Goal: Task Accomplishment & Management: Manage account settings

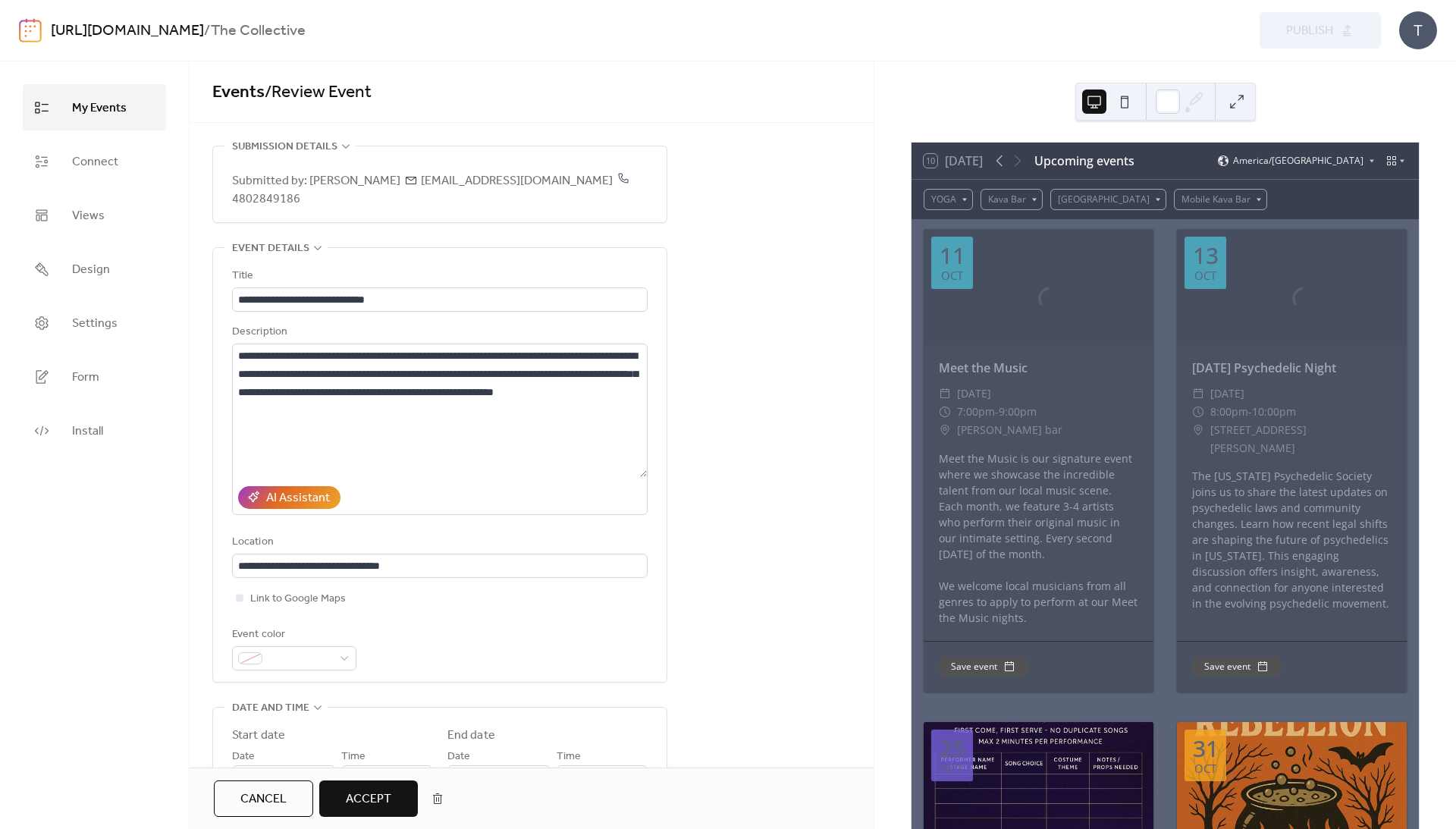
click at [391, 799] on span "Accept" at bounding box center [368, 799] width 45 height 19
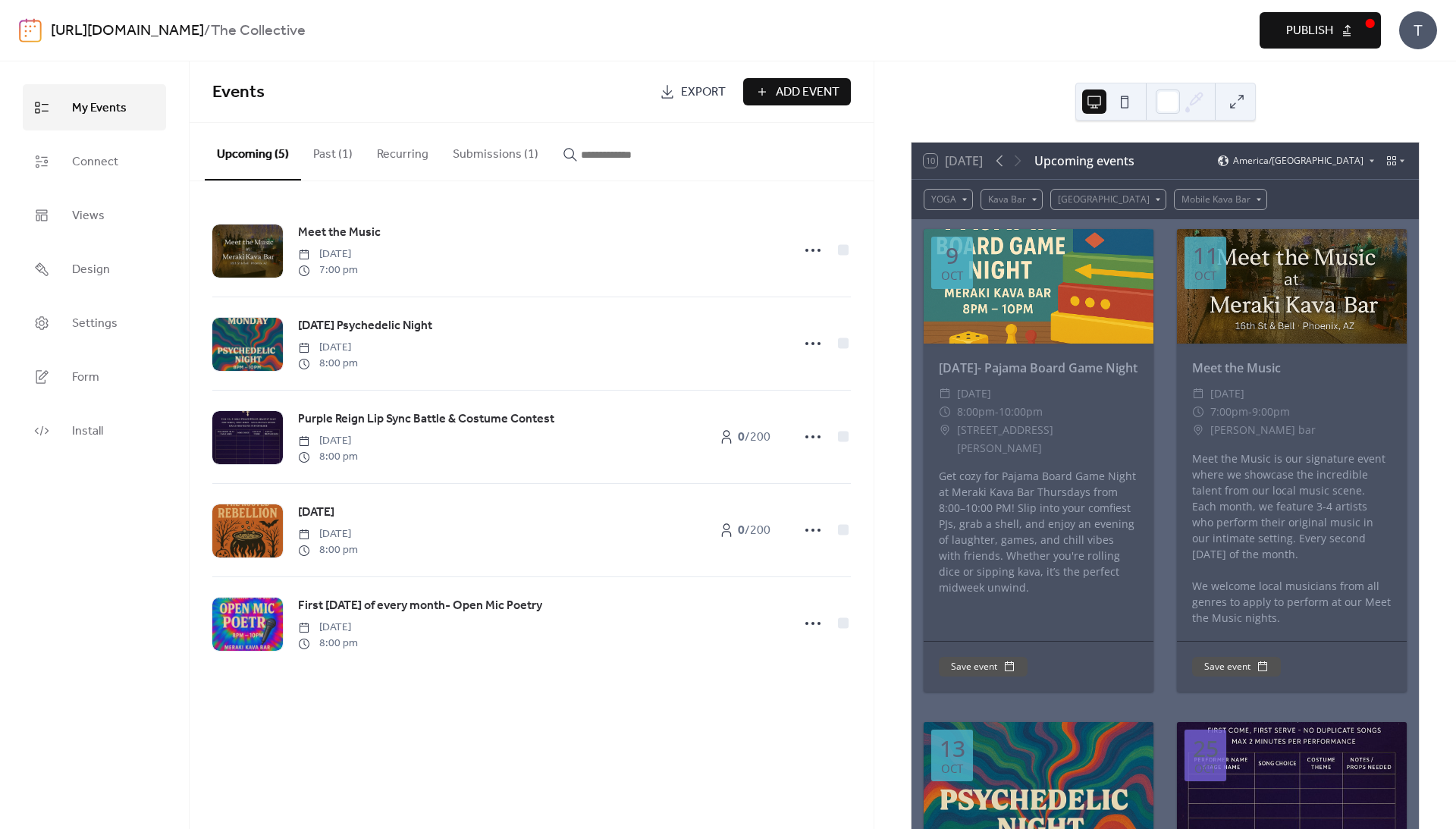
click at [1300, 35] on span "Publish" at bounding box center [1310, 31] width 47 height 19
click at [361, 155] on button "Past (1)" at bounding box center [333, 151] width 64 height 56
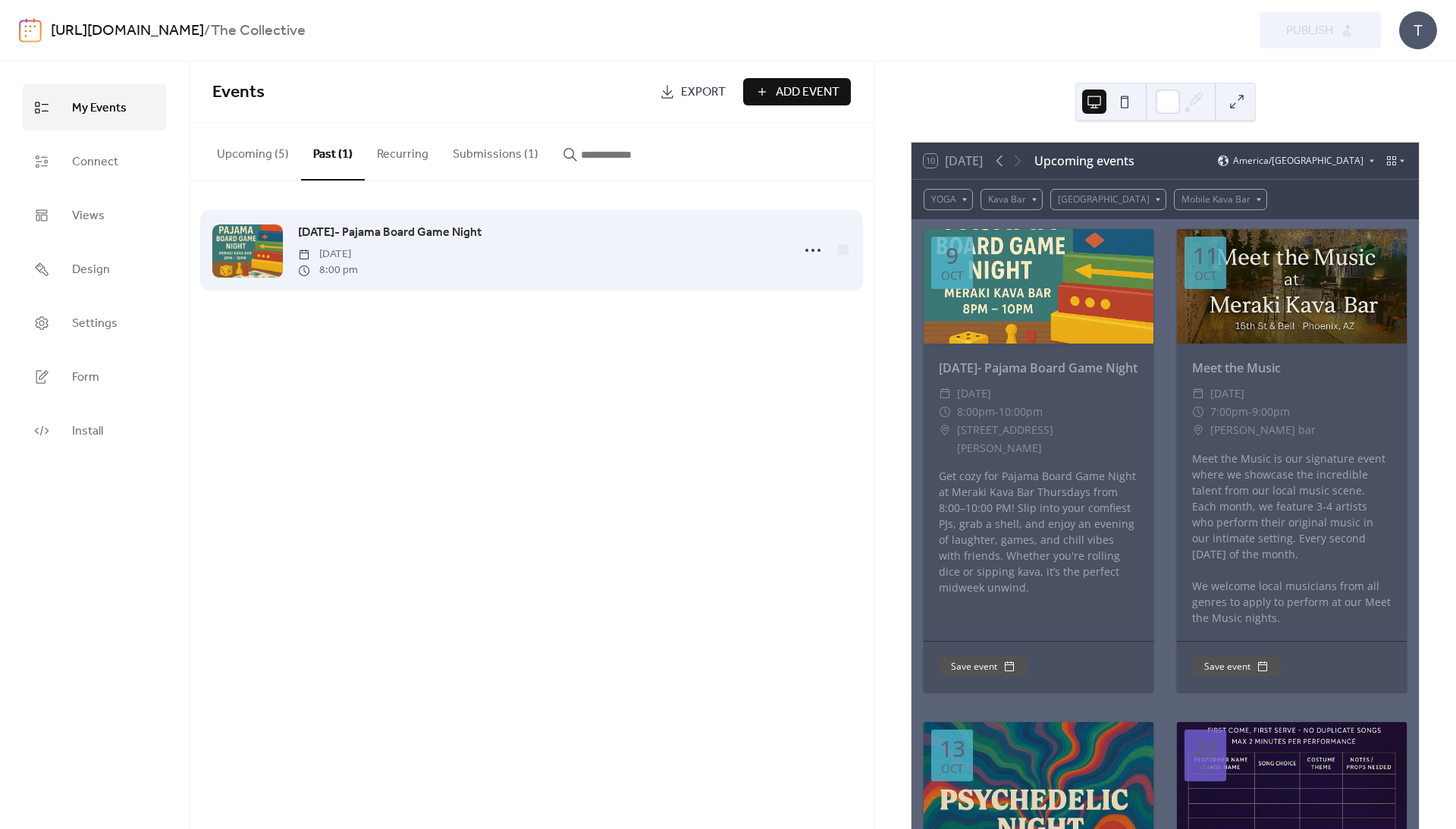
click at [493, 259] on div "[DATE]- Pajama Board Game Night [DATE] 8:00 pm" at bounding box center [540, 250] width 485 height 55
click at [807, 252] on circle at bounding box center [807, 250] width 3 height 3
click at [596, 254] on div "[DATE]- Pajama Board Game Night [DATE] 8:00 pm" at bounding box center [540, 250] width 485 height 55
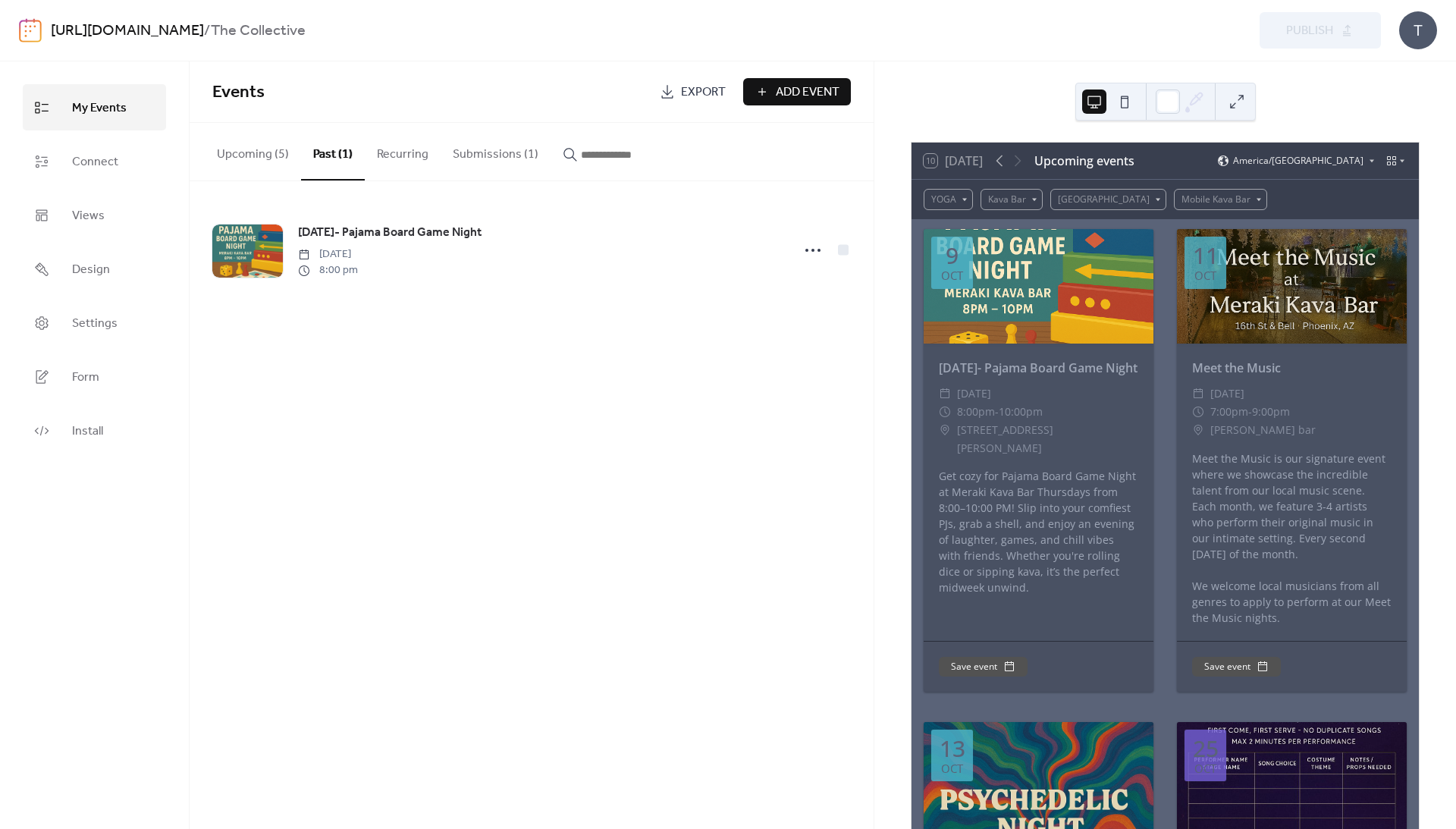
click at [628, 164] on input "button" at bounding box center [626, 155] width 91 height 19
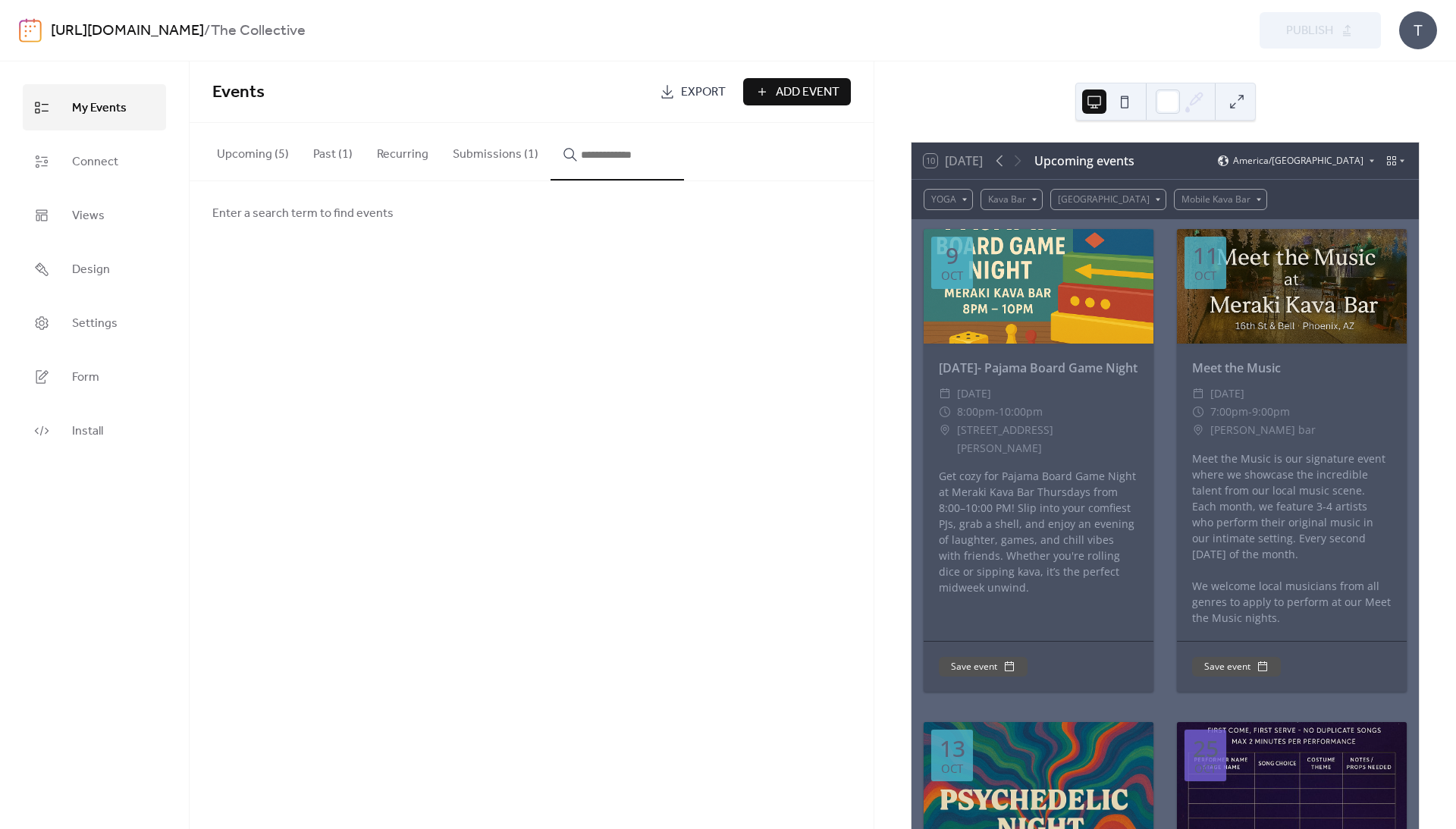
click at [438, 149] on button "Recurring" at bounding box center [402, 151] width 76 height 56
click at [359, 155] on button "Past (1)" at bounding box center [333, 151] width 64 height 56
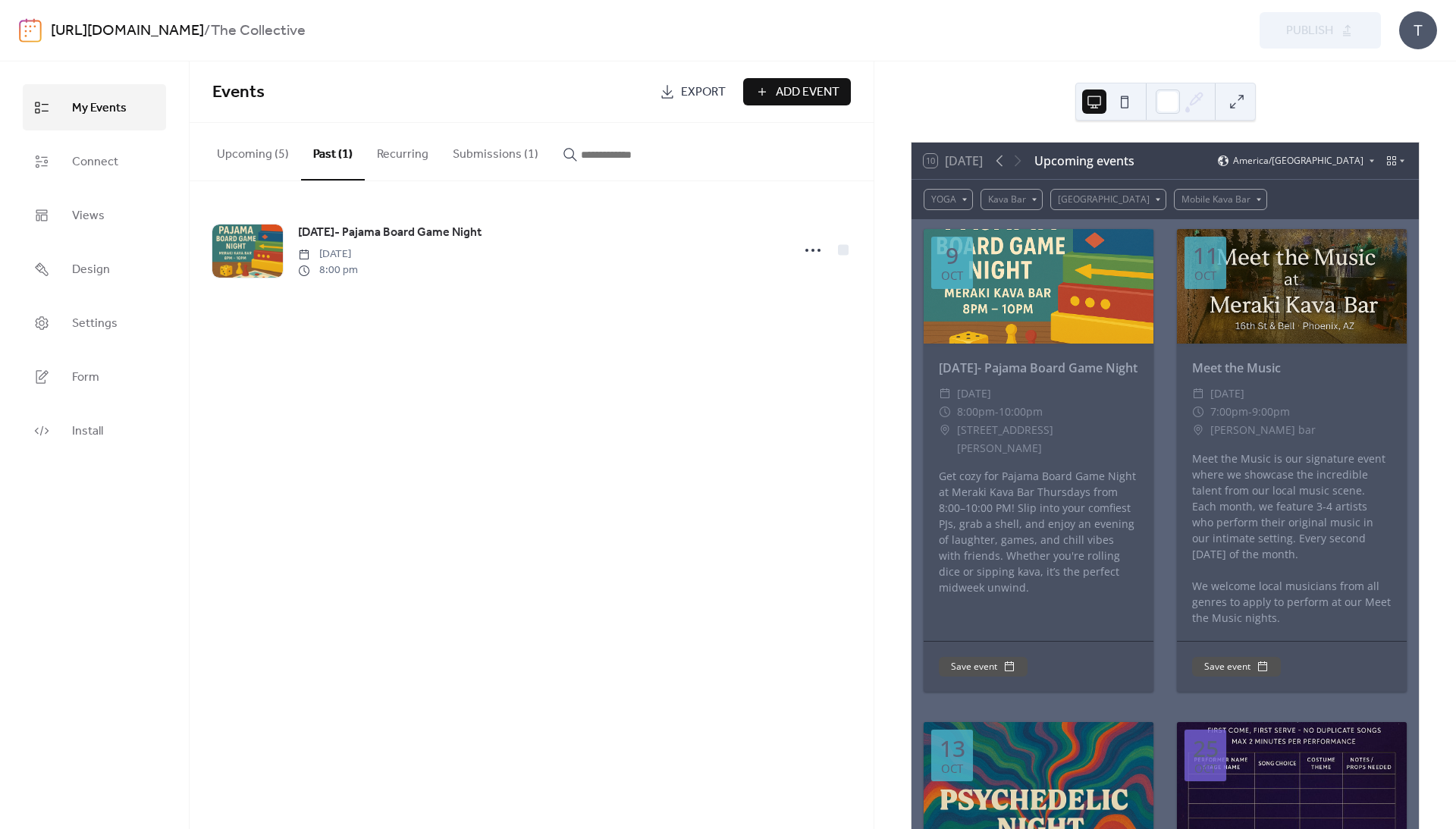
click at [505, 162] on button "Submissions (1)" at bounding box center [495, 151] width 110 height 56
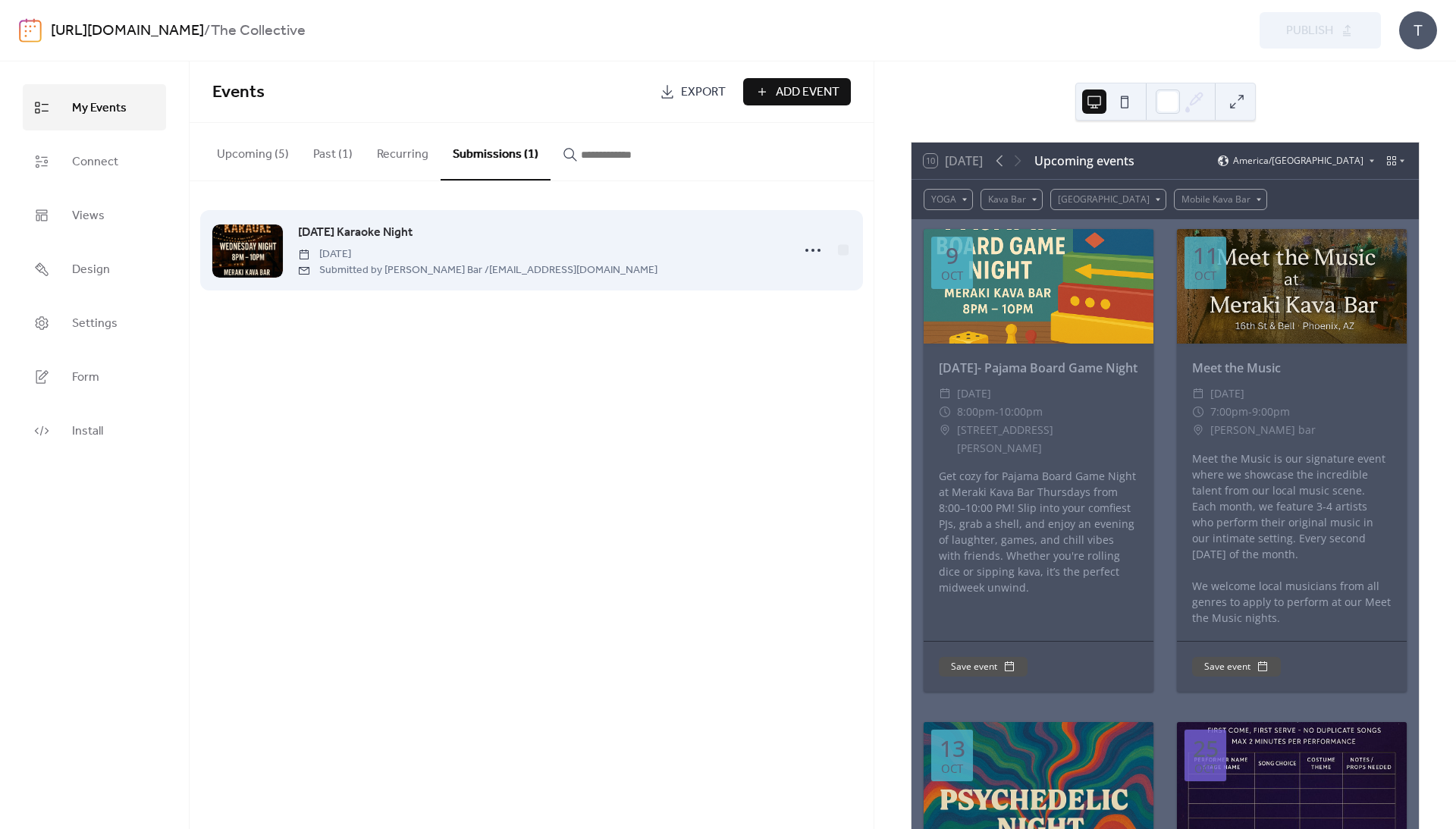
click at [500, 249] on div "[DATE] Karaoke Night [DATE] Submitted by [PERSON_NAME] / [EMAIL_ADDRESS][DOMAIN…" at bounding box center [540, 250] width 485 height 55
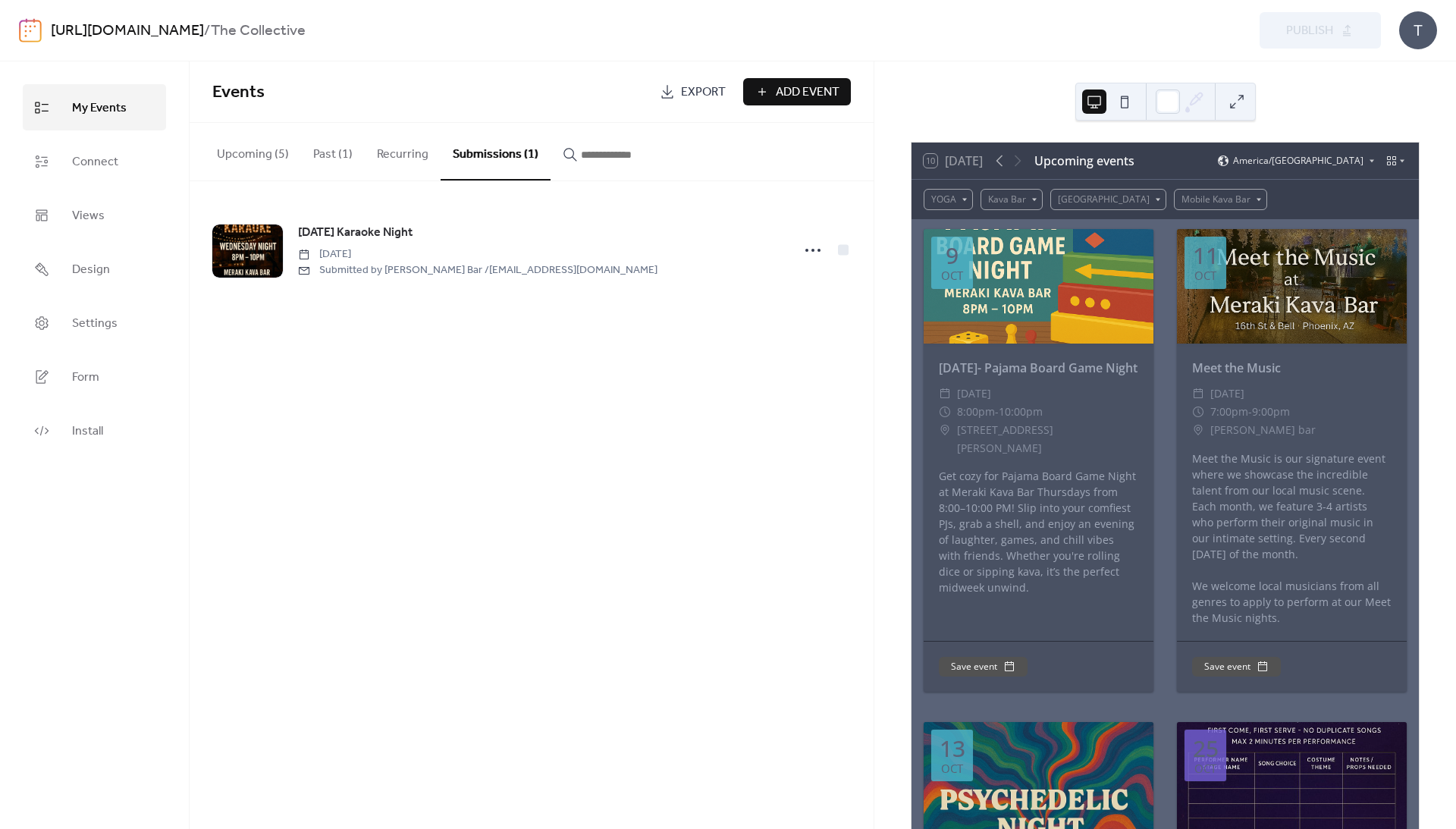
click at [356, 152] on button "Past (1)" at bounding box center [333, 151] width 64 height 56
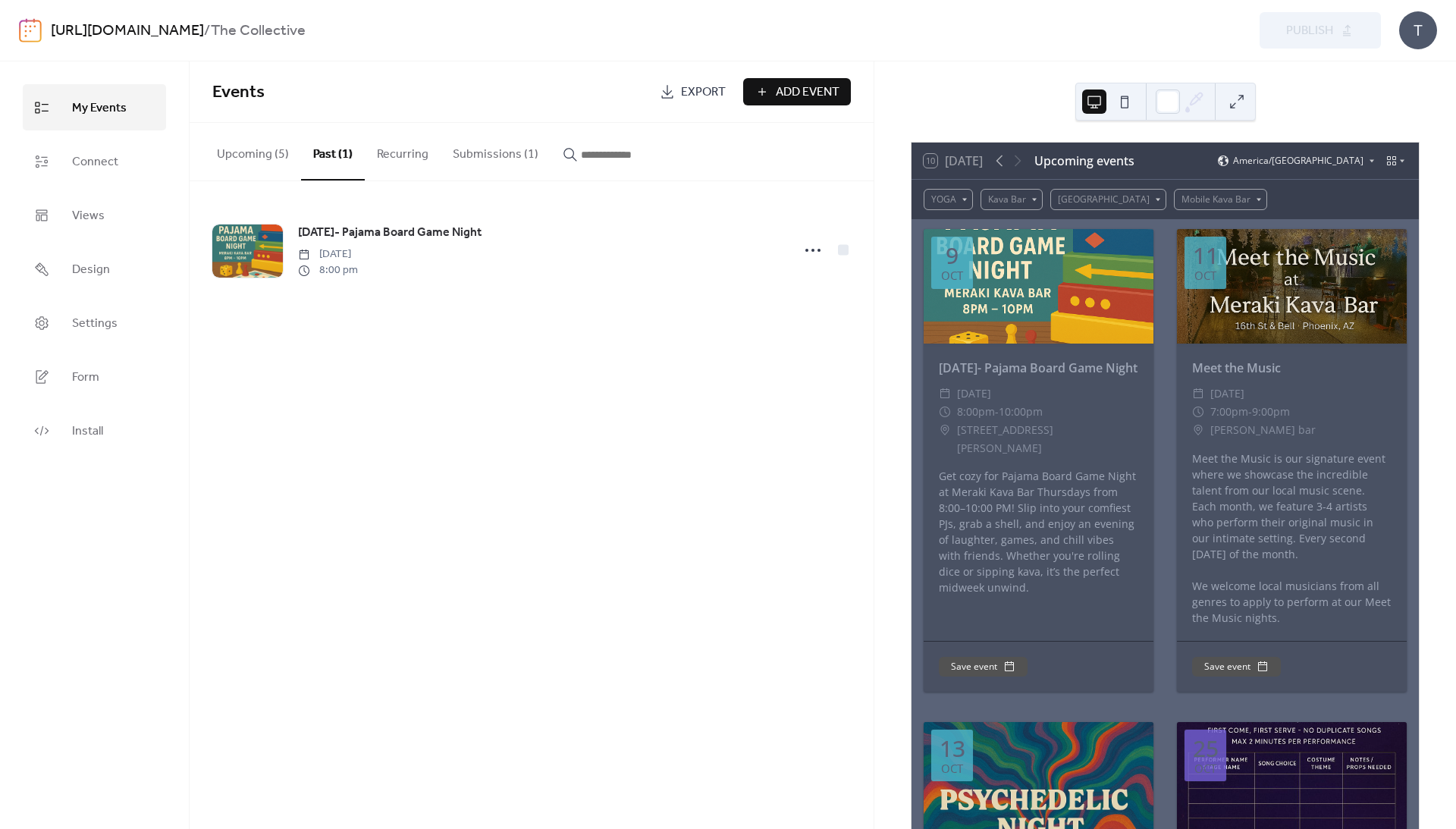
click at [274, 154] on button "Upcoming (5)" at bounding box center [253, 151] width 96 height 56
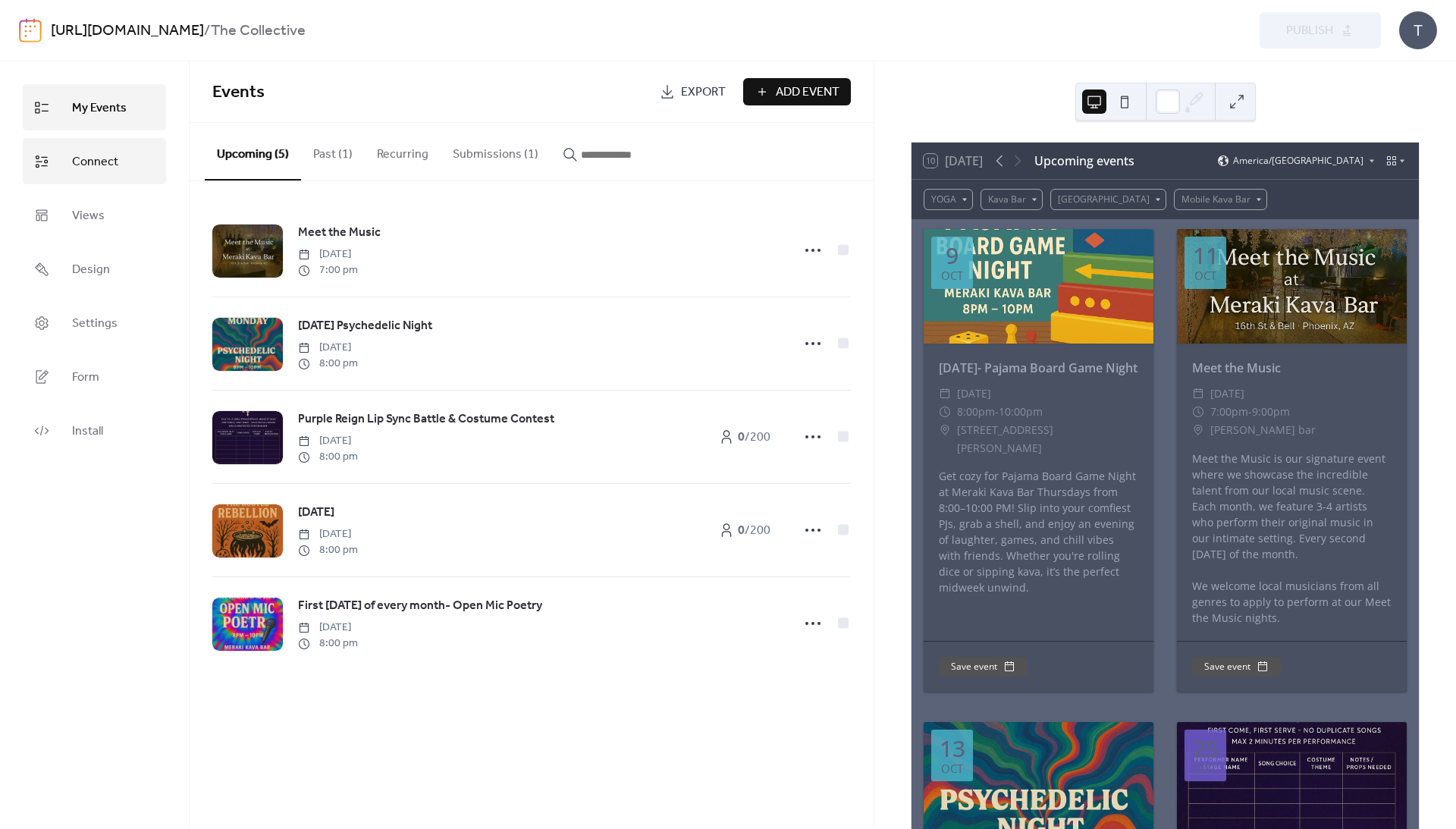
click at [98, 158] on span "Connect" at bounding box center [95, 161] width 46 height 23
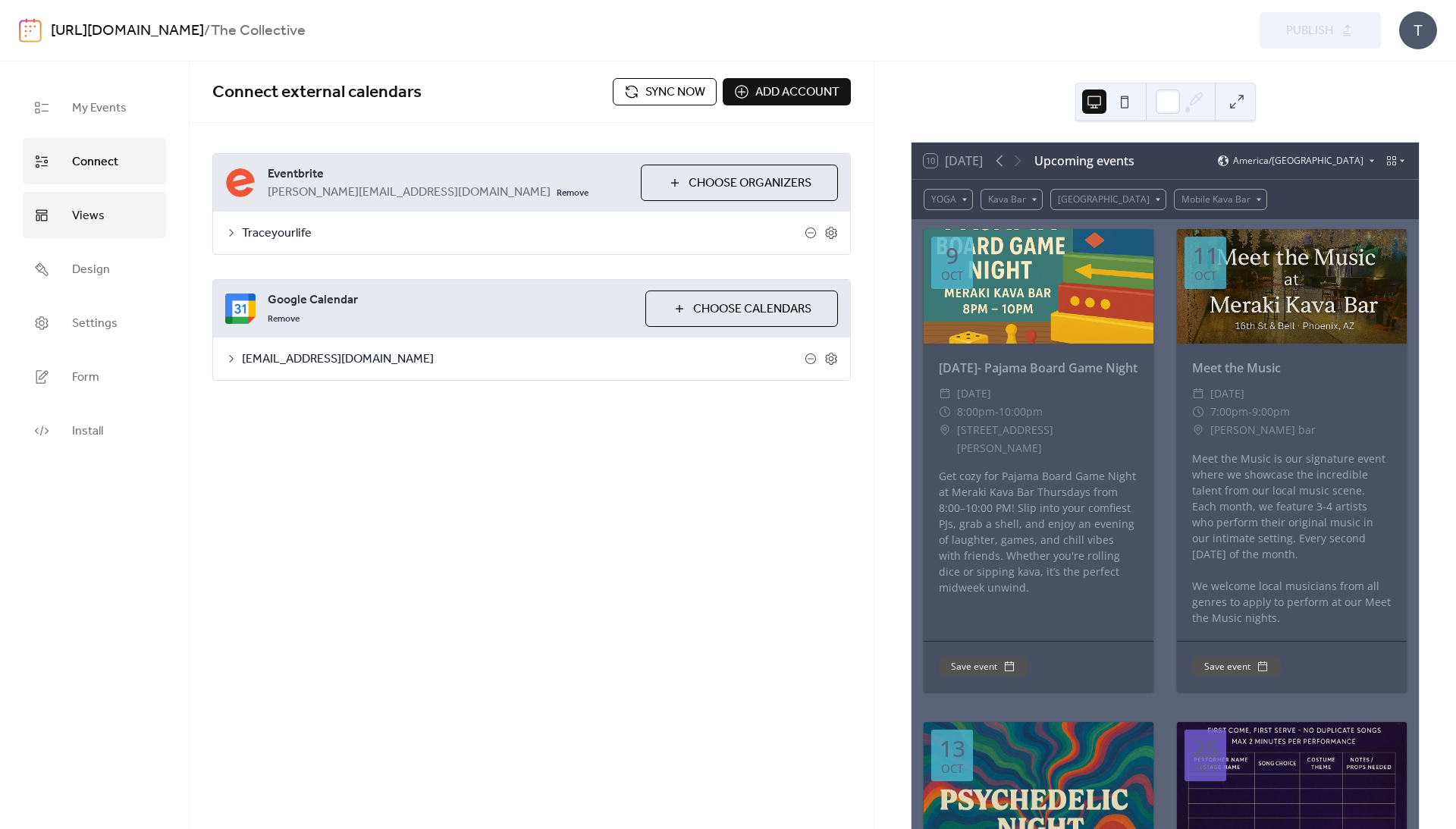
click at [100, 217] on span "Views" at bounding box center [88, 216] width 32 height 23
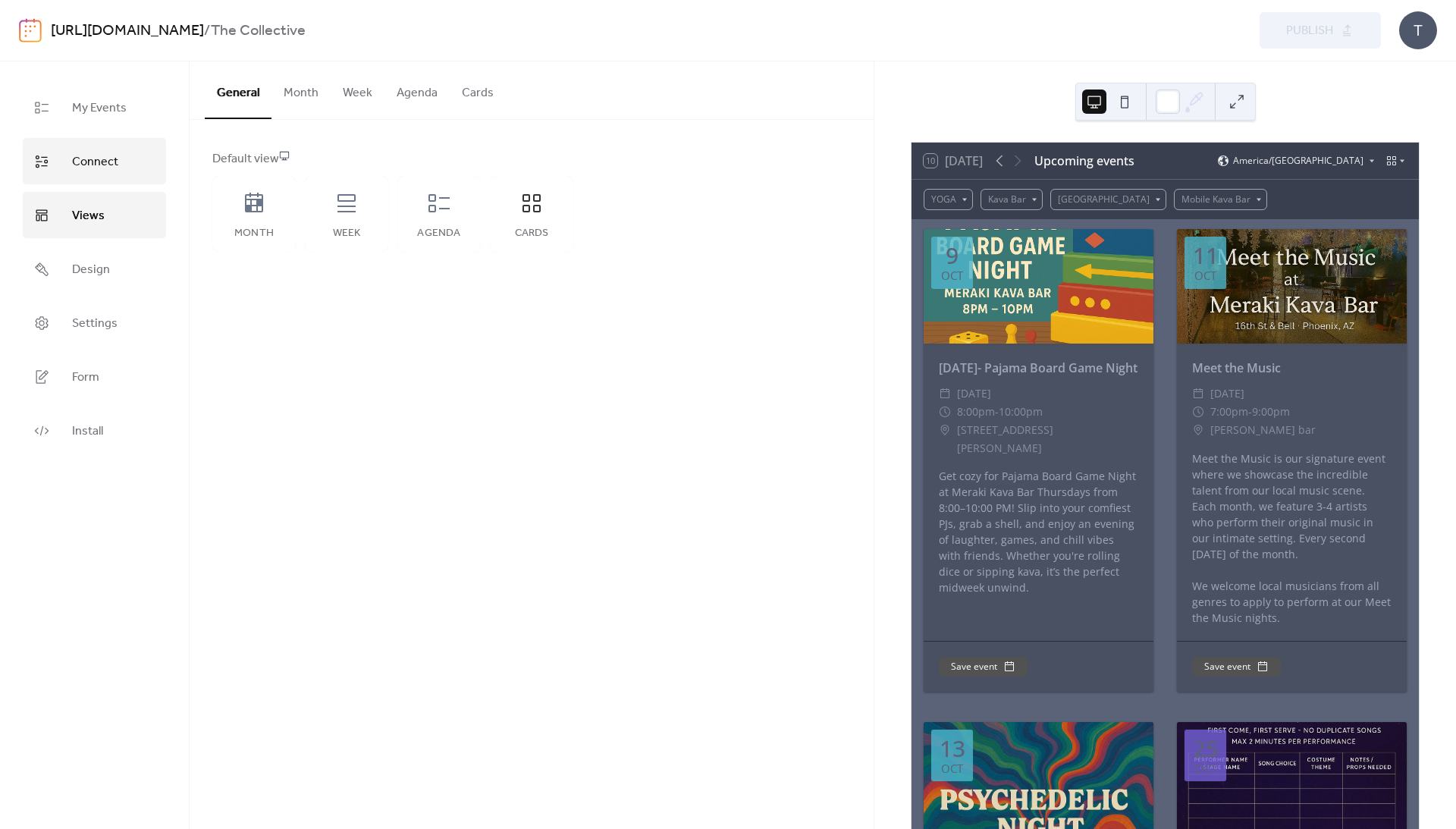
click at [88, 162] on span "Connect" at bounding box center [95, 161] width 46 height 23
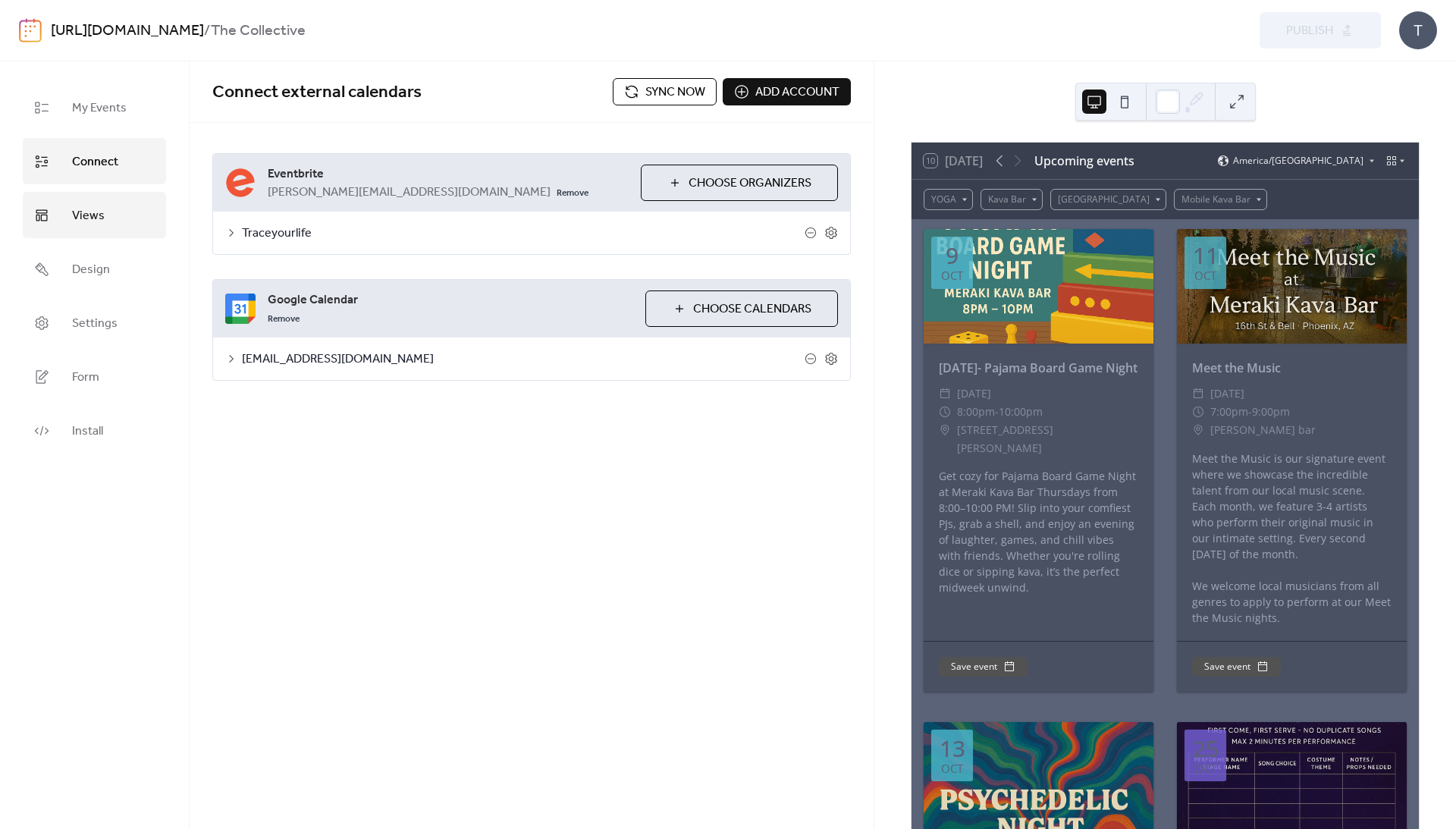
click at [90, 210] on span "Views" at bounding box center [88, 216] width 32 height 23
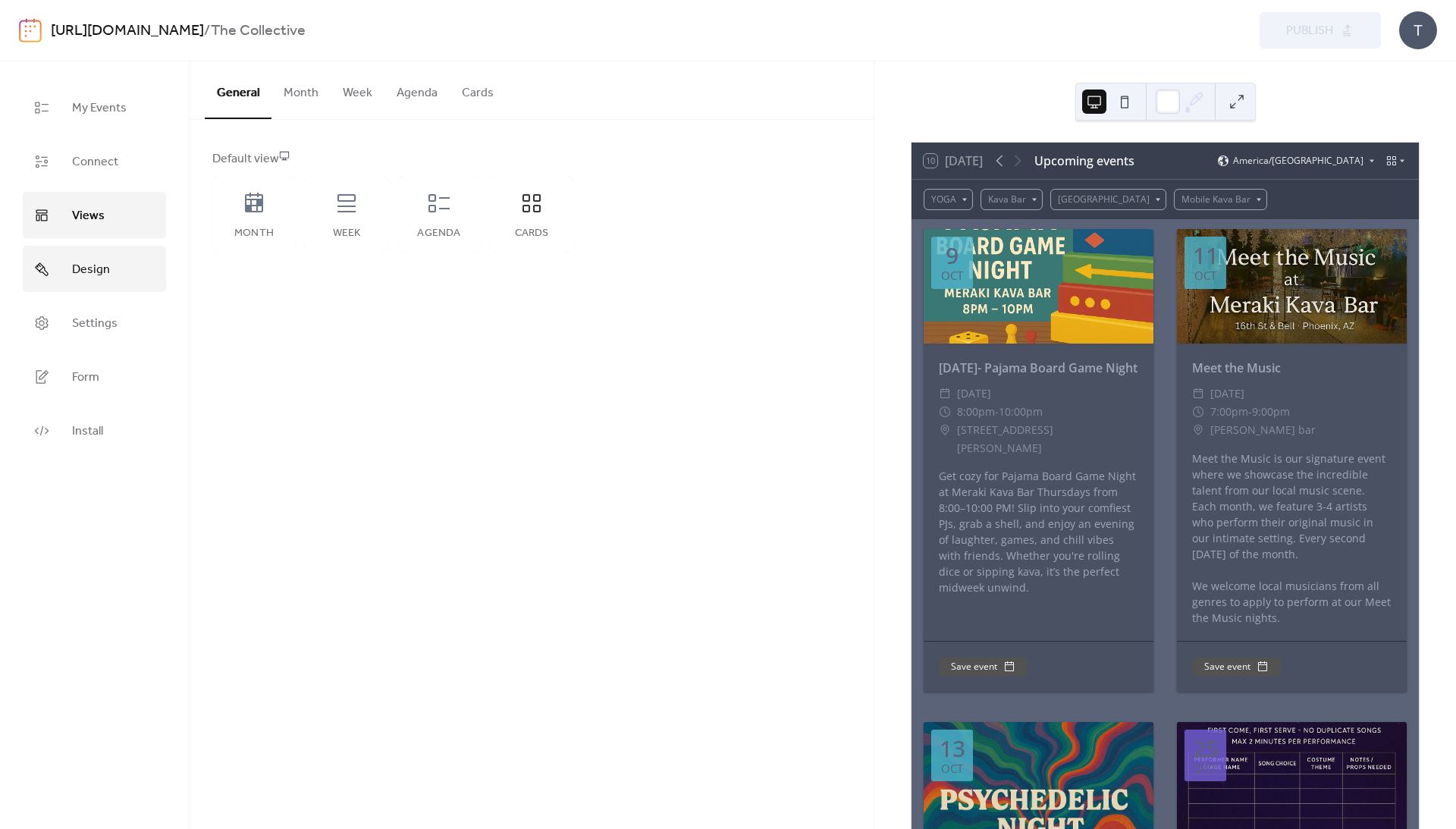
click at [85, 272] on span "Design" at bounding box center [91, 269] width 38 height 23
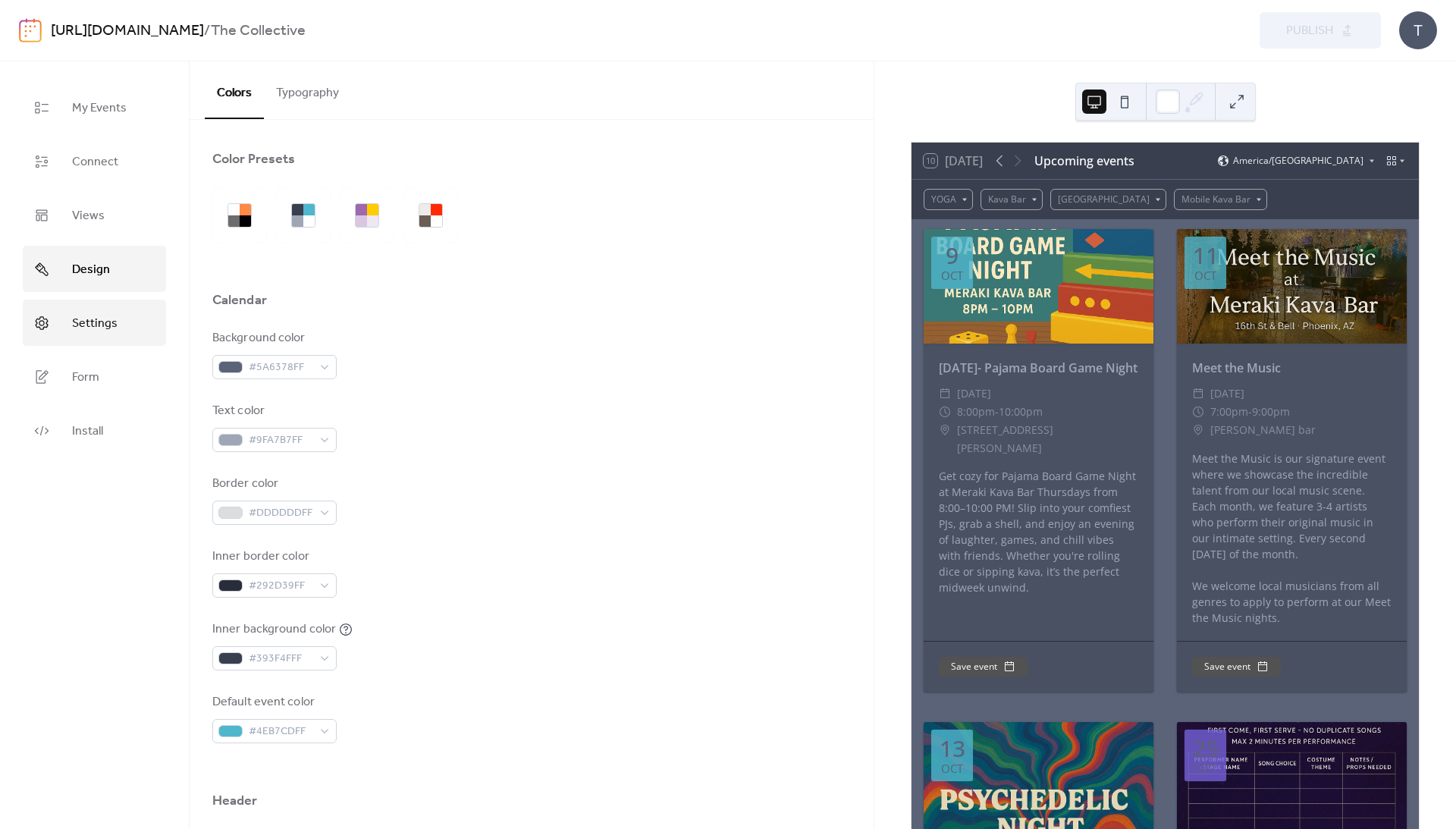
click at [105, 330] on span "Settings" at bounding box center [94, 323] width 45 height 23
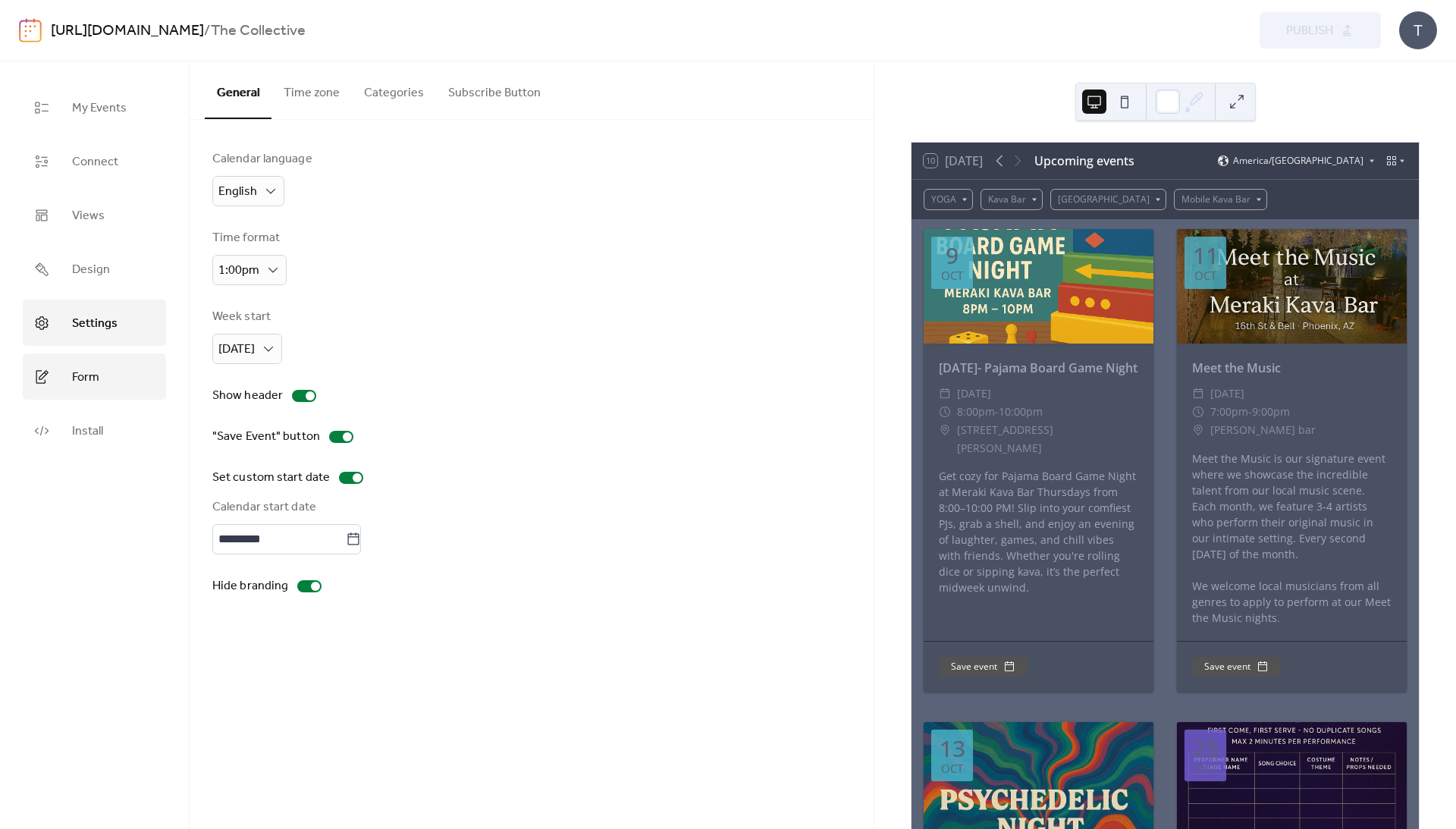
click at [99, 377] on span "Form" at bounding box center [86, 377] width 28 height 23
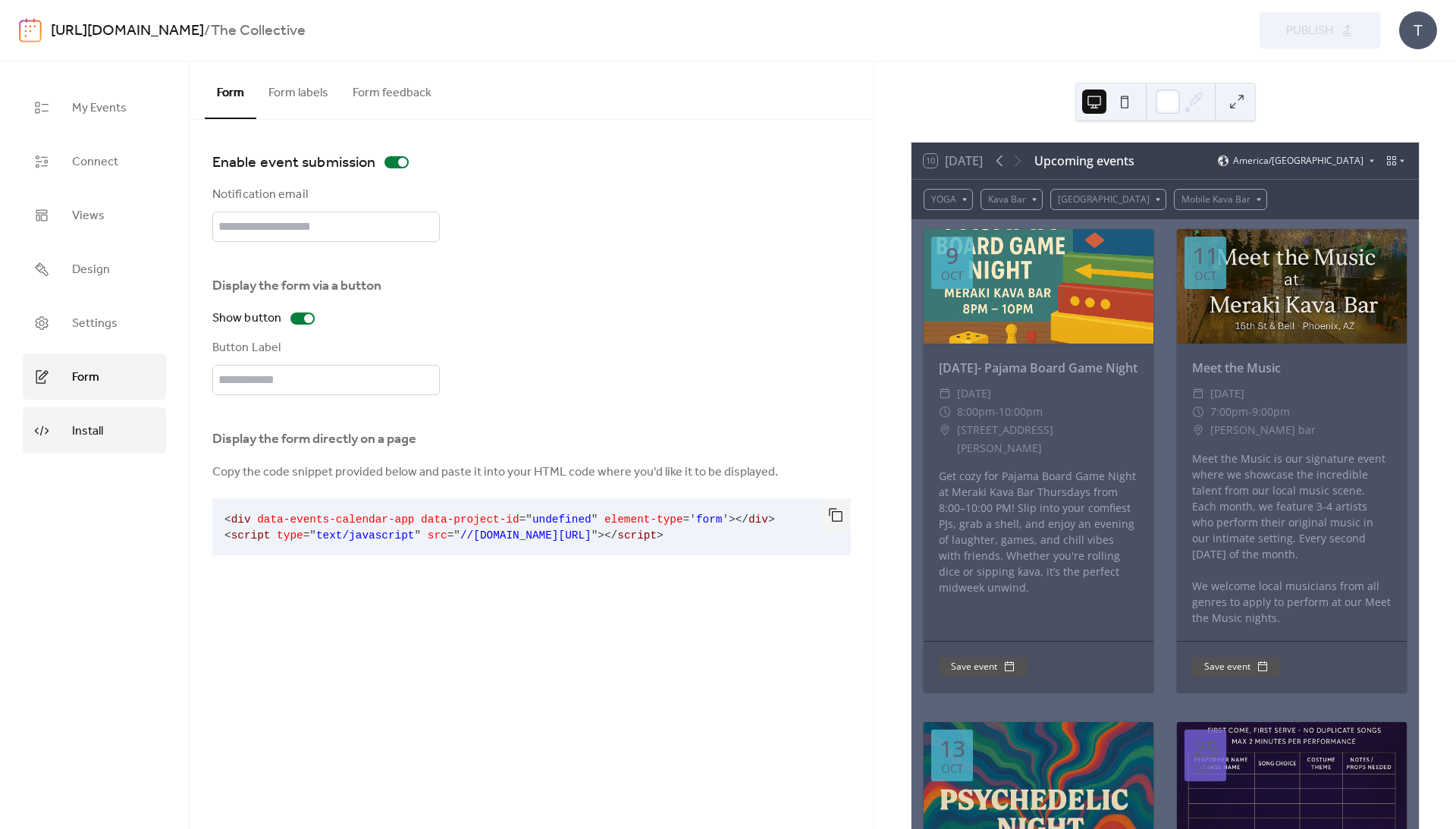
click at [101, 424] on span "Install" at bounding box center [88, 430] width 31 height 23
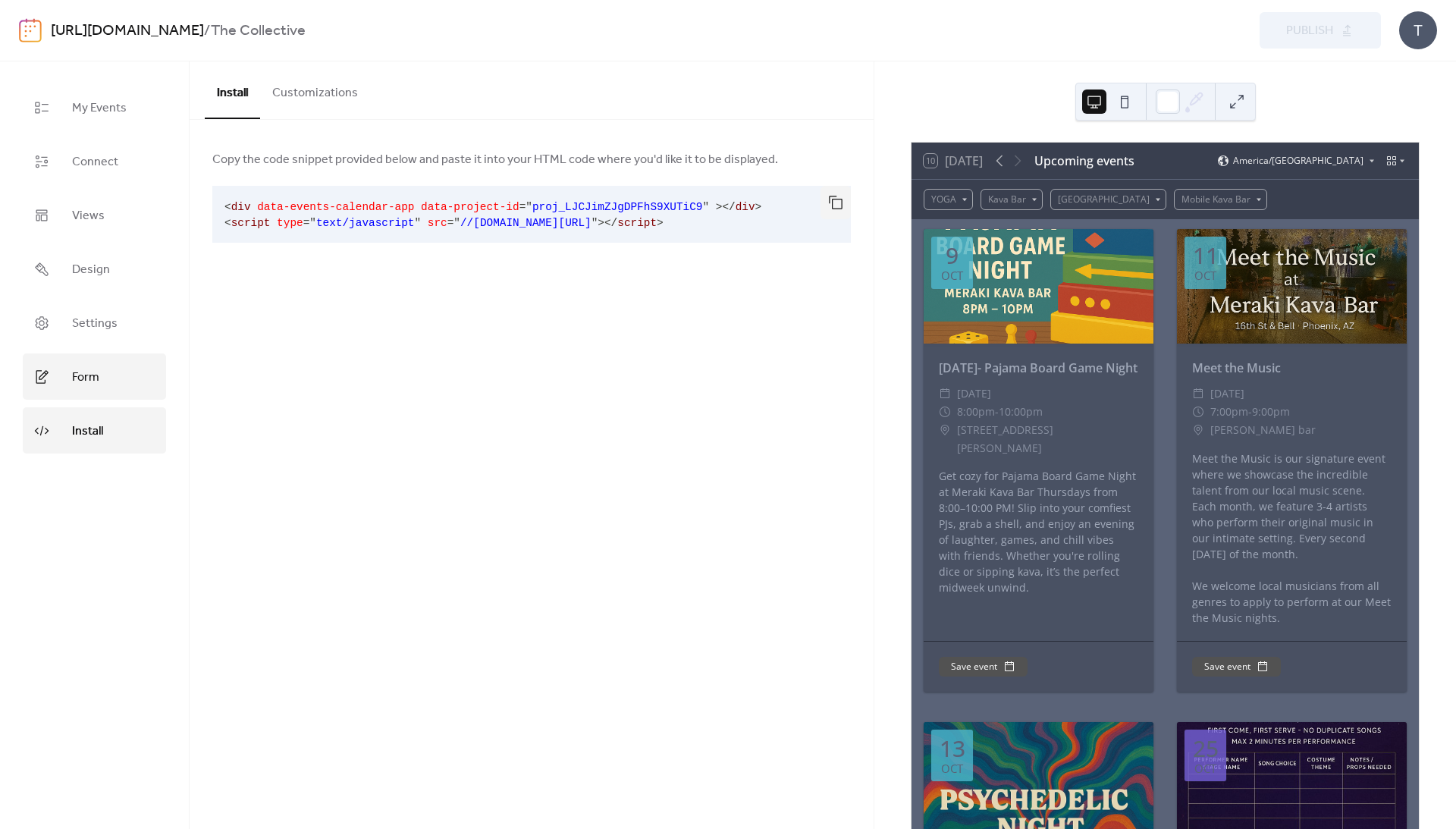
click at [89, 386] on span "Form" at bounding box center [86, 377] width 28 height 23
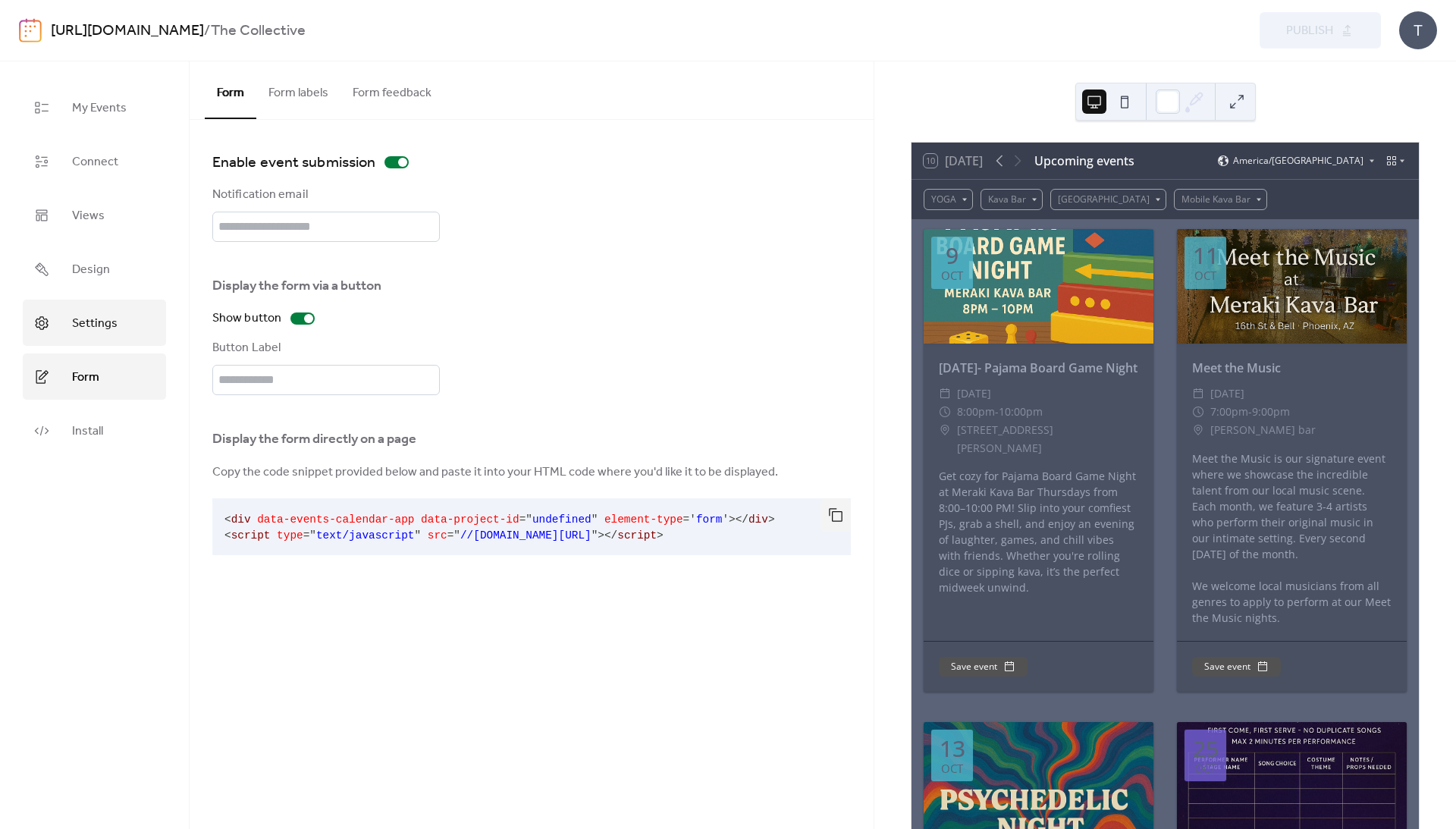
click at [91, 325] on span "Settings" at bounding box center [94, 323] width 45 height 23
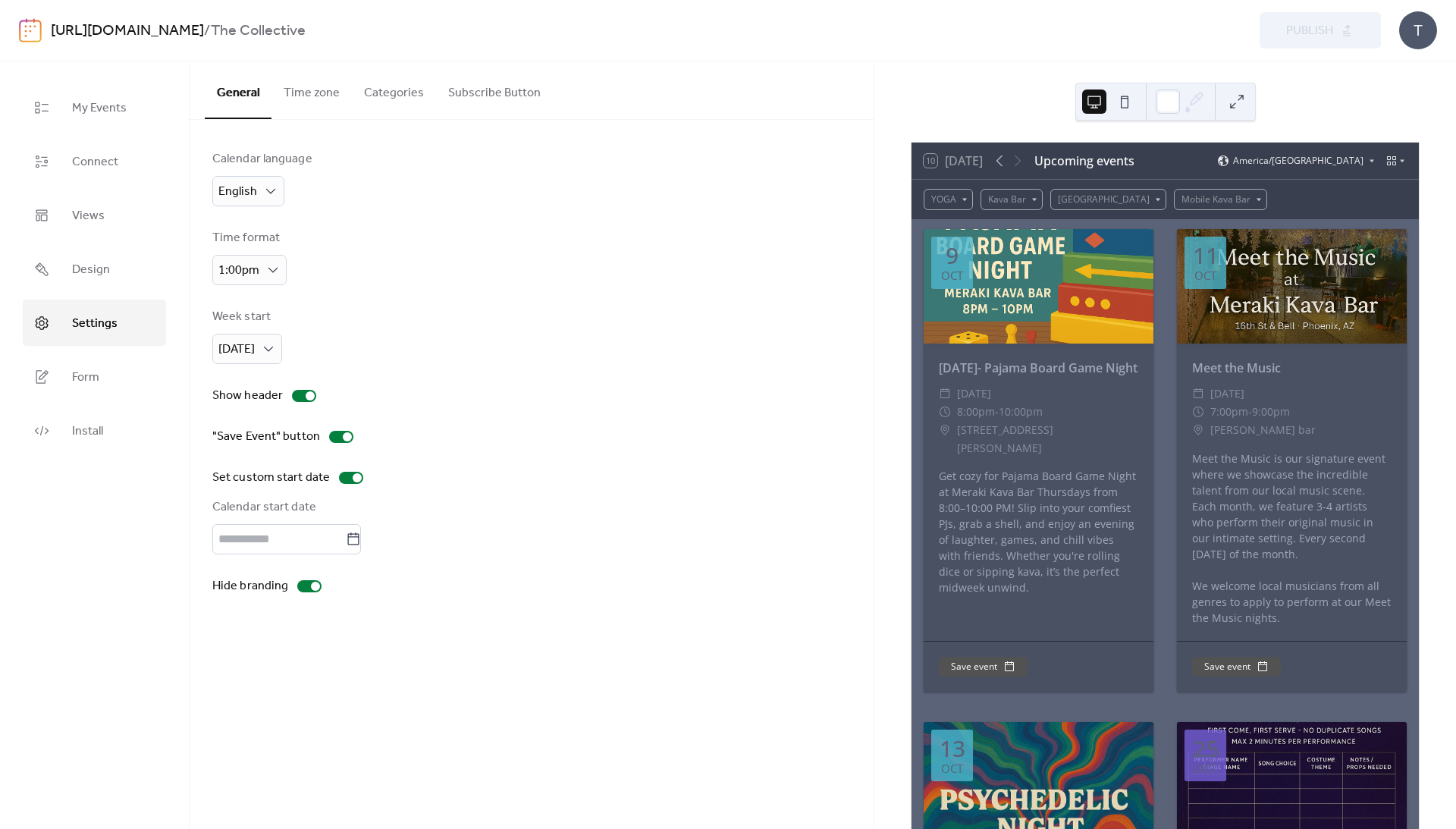
type input "*********"
click at [94, 271] on span "Design" at bounding box center [91, 269] width 38 height 23
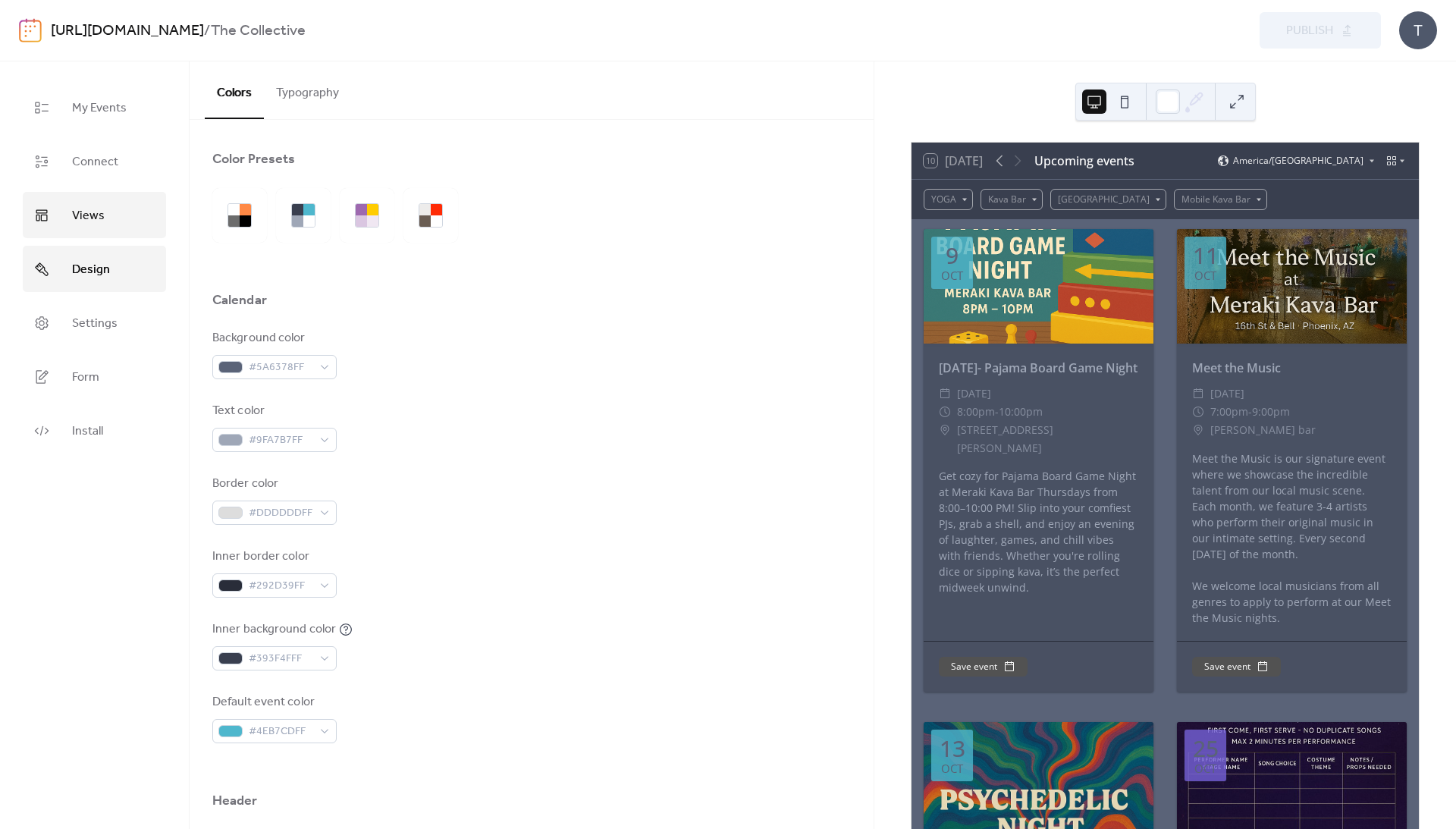
click at [98, 204] on span "Views" at bounding box center [88, 216] width 32 height 23
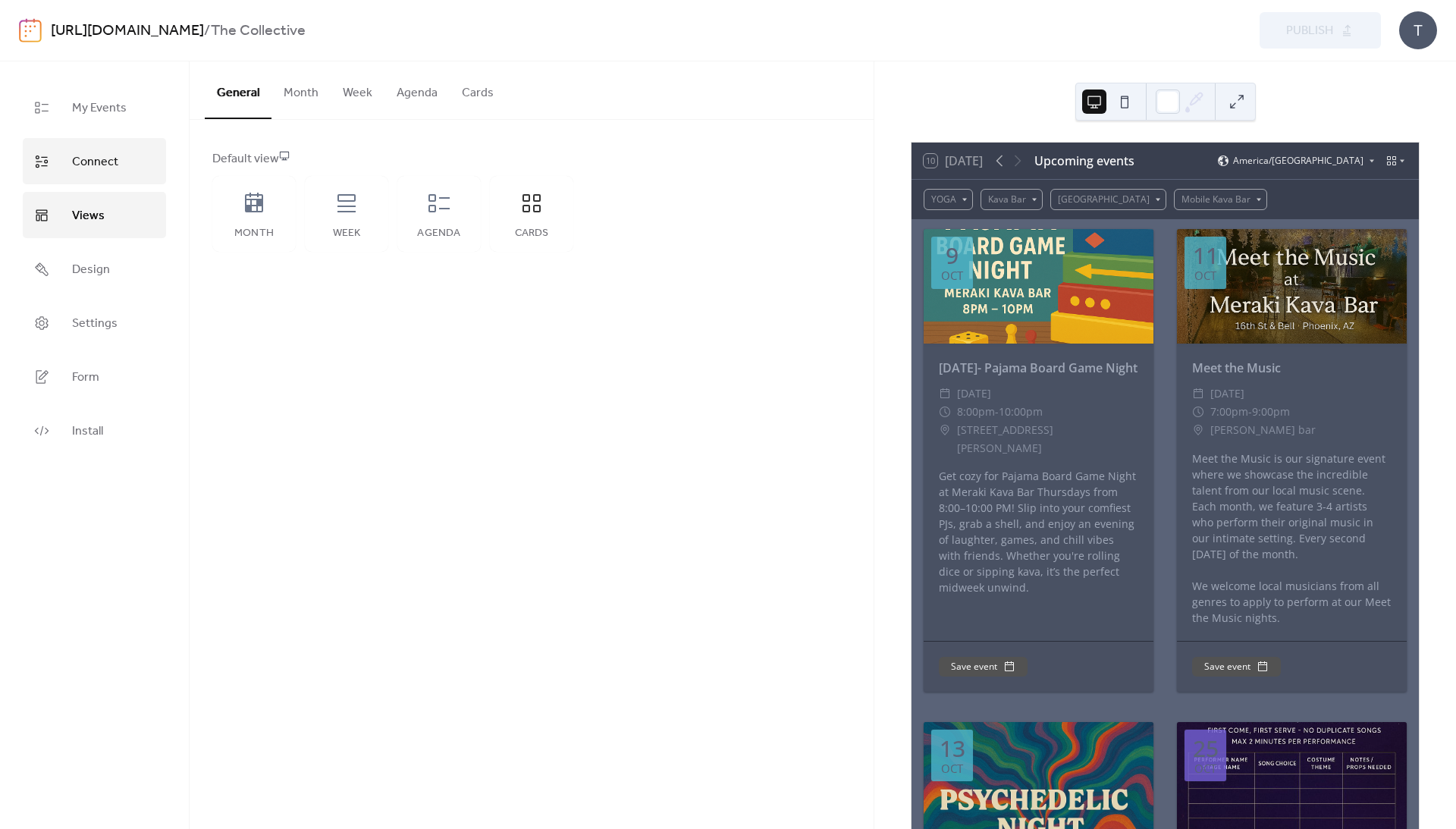
click at [102, 158] on span "Connect" at bounding box center [95, 161] width 46 height 23
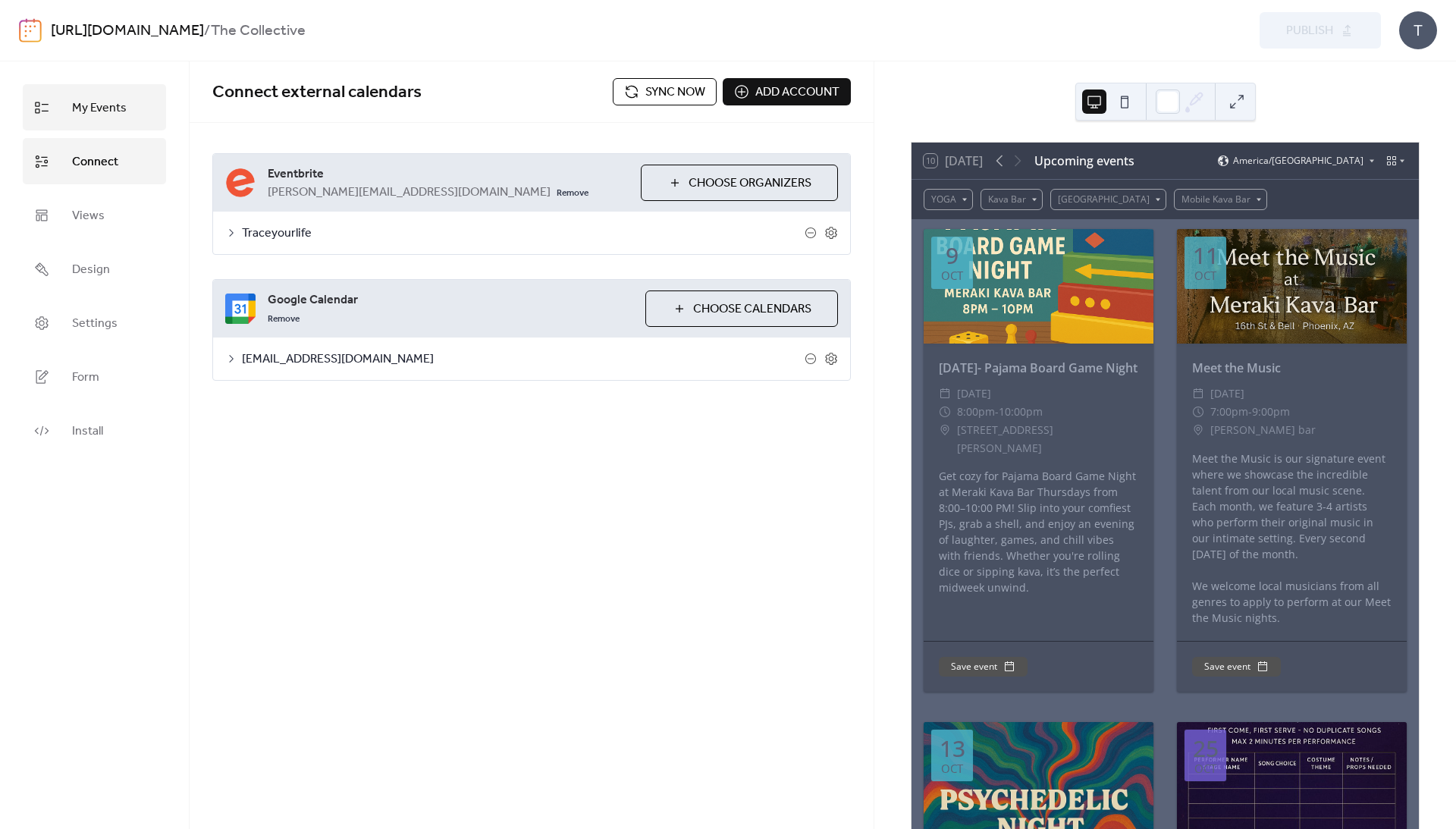
click at [92, 104] on span "My Events" at bounding box center [99, 107] width 55 height 23
